Goal: Task Accomplishment & Management: Manage account settings

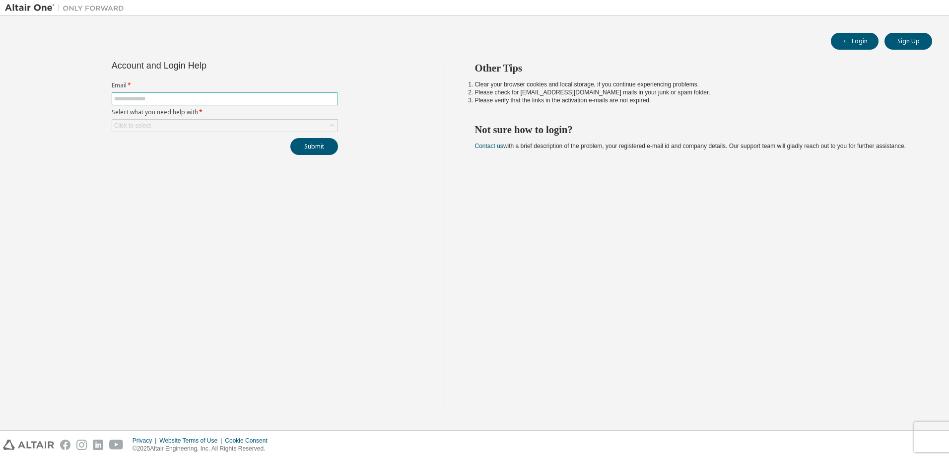
click at [198, 96] on input "text" at bounding box center [224, 99] width 221 height 8
click at [196, 96] on input "text" at bounding box center [224, 99] width 221 height 8
type input "**********"
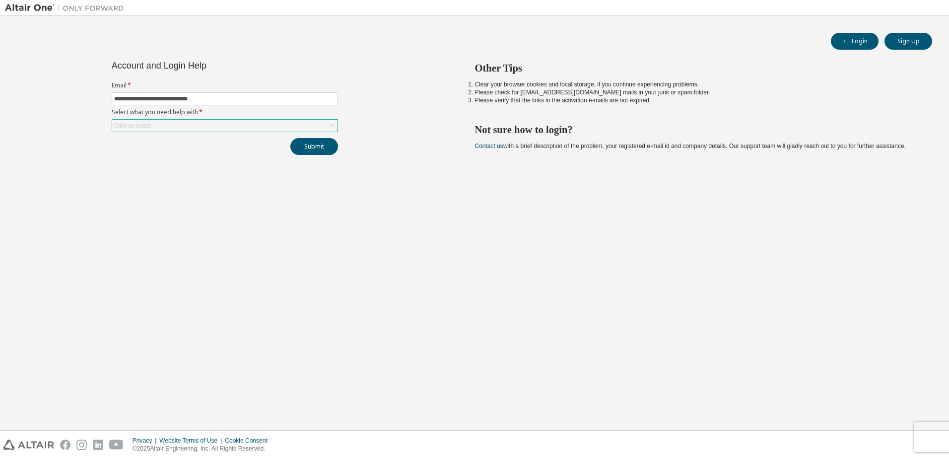
click at [206, 121] on div "Click to select" at bounding box center [224, 126] width 225 height 12
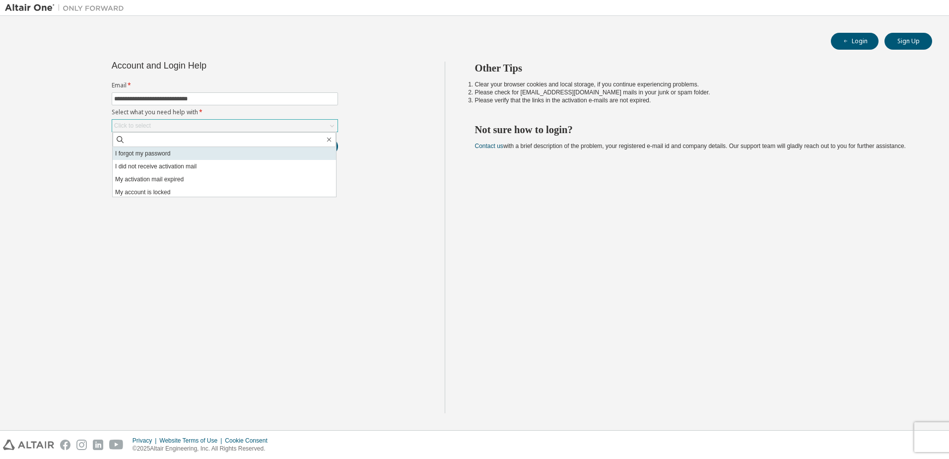
click at [182, 158] on li "I forgot my password" at bounding box center [224, 153] width 223 height 13
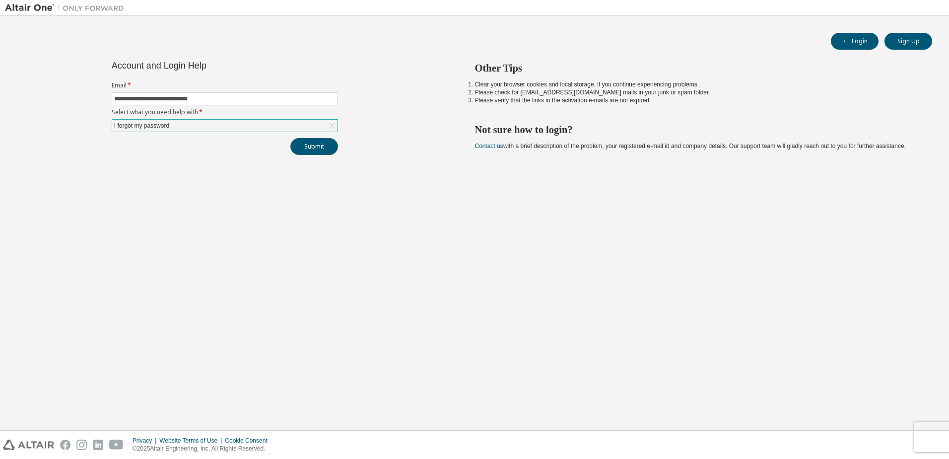
click at [308, 145] on button "Submit" at bounding box center [314, 146] width 48 height 17
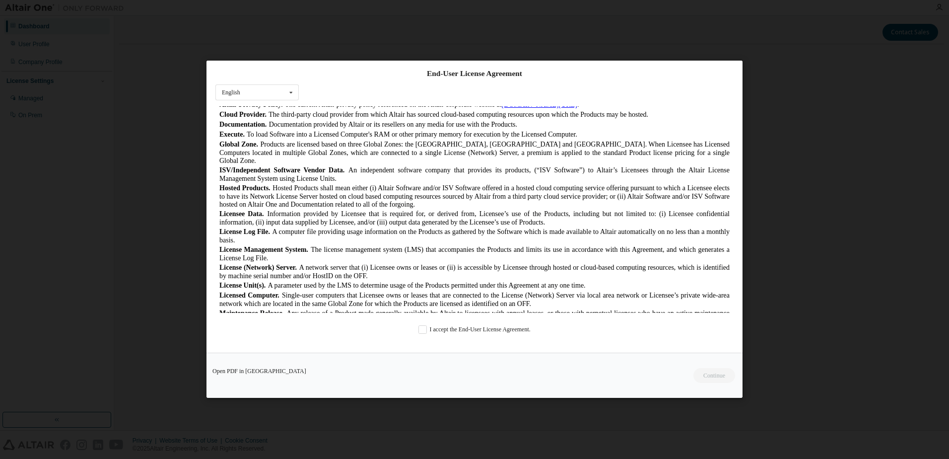
scroll to position [248, 0]
click at [418, 331] on label "I accept the End-User License Agreement." at bounding box center [474, 330] width 112 height 8
click at [712, 376] on button "Continue" at bounding box center [713, 375] width 43 height 15
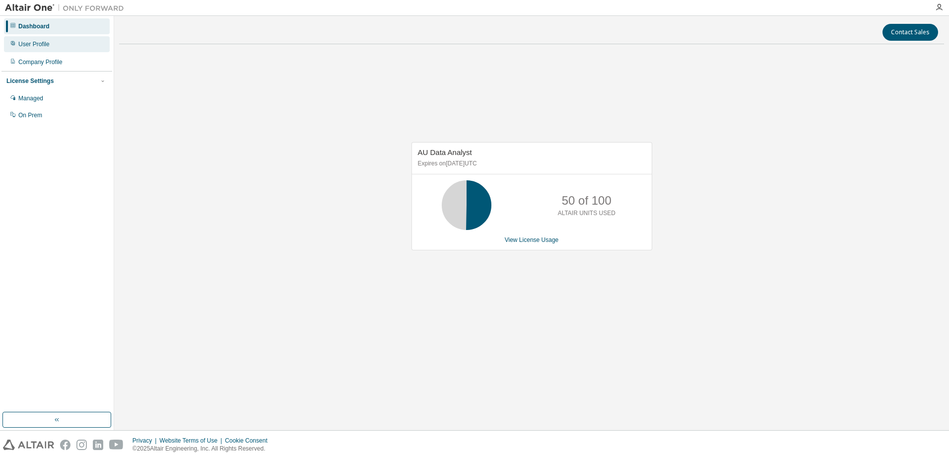
click at [44, 45] on div "User Profile" at bounding box center [33, 44] width 31 height 8
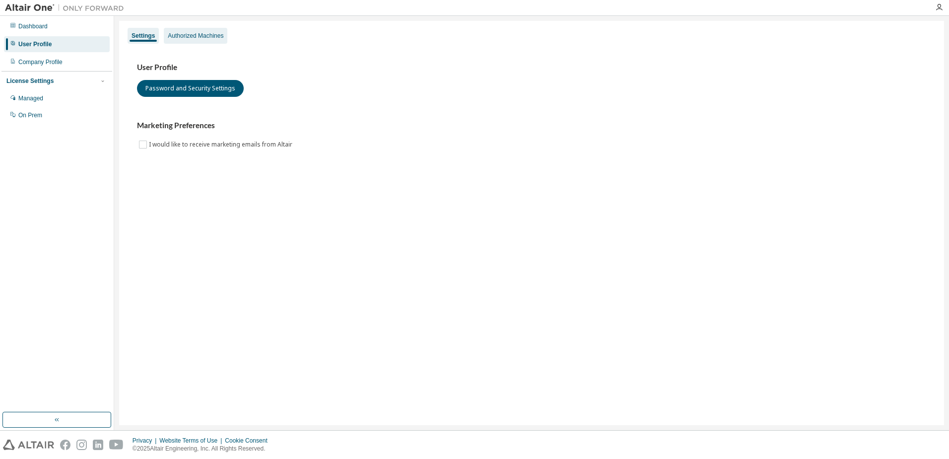
click at [200, 28] on div "Authorized Machines" at bounding box center [196, 36] width 64 height 16
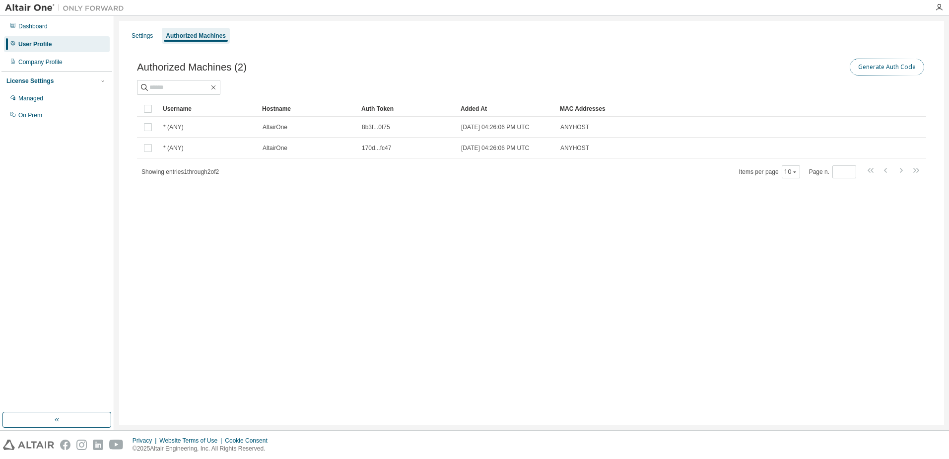
click at [889, 69] on button "Generate Auth Code" at bounding box center [887, 67] width 74 height 17
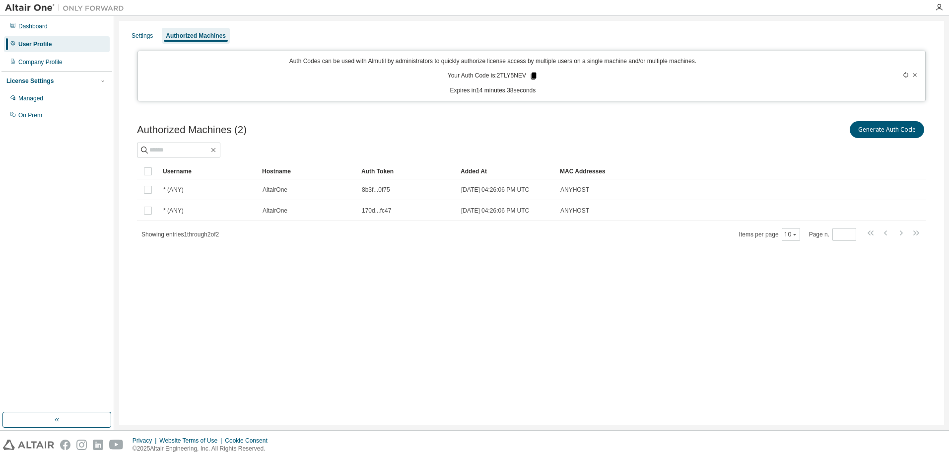
click at [534, 76] on icon at bounding box center [533, 75] width 5 height 7
click at [472, 125] on div "Authorized Machines (2) Generate Auth Code" at bounding box center [531, 129] width 789 height 21
click at [311, 319] on div "Settings Authorized Machines Auth Codes can be used with Almutil by administrat…" at bounding box center [531, 223] width 825 height 404
